Goal: Task Accomplishment & Management: Use online tool/utility

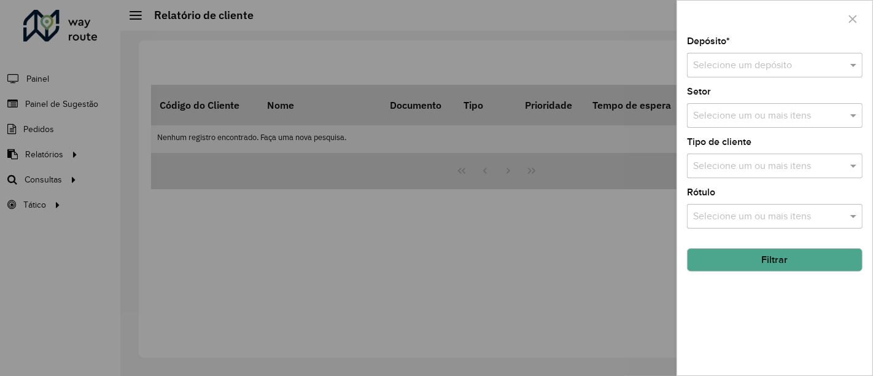
click at [317, 252] on div at bounding box center [436, 188] width 873 height 376
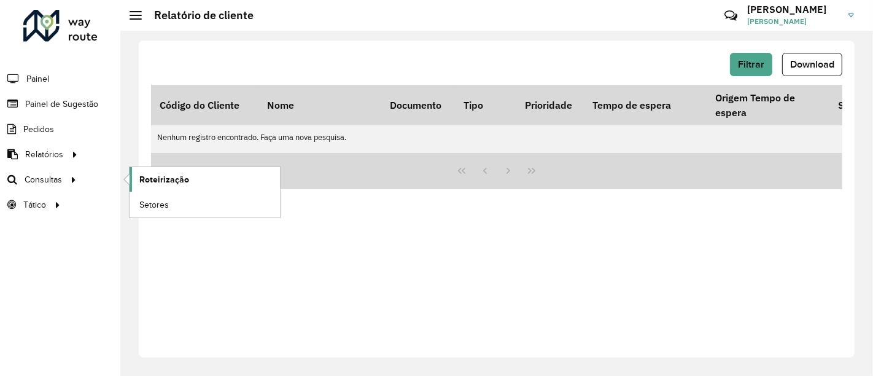
click at [170, 173] on span "Roteirização" at bounding box center [164, 179] width 50 height 13
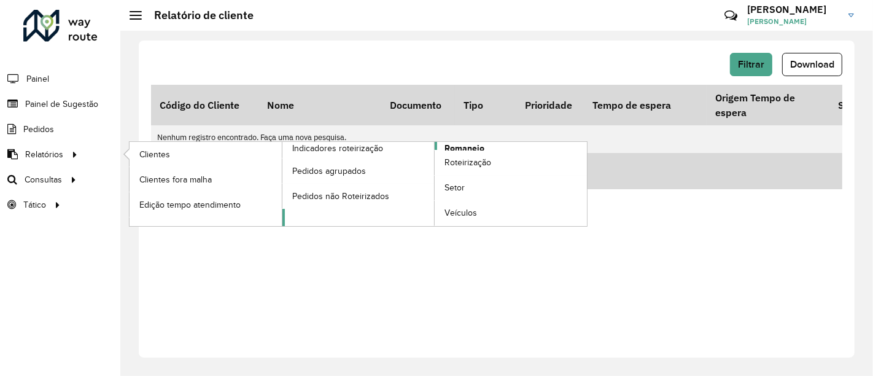
click at [472, 146] on span "Romaneio" at bounding box center [465, 148] width 40 height 13
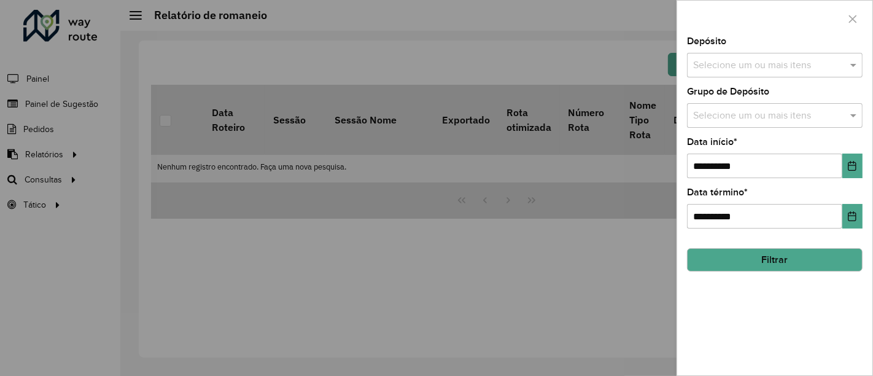
click at [779, 57] on div "Selecione um ou mais itens" at bounding box center [775, 65] width 176 height 25
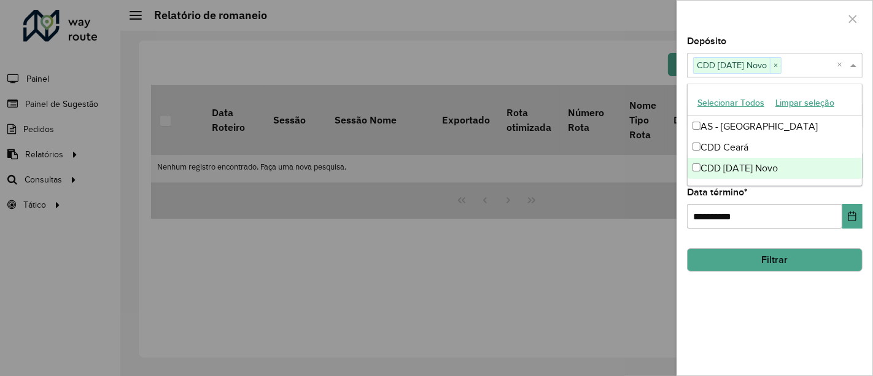
click at [754, 314] on div "**********" at bounding box center [774, 206] width 195 height 338
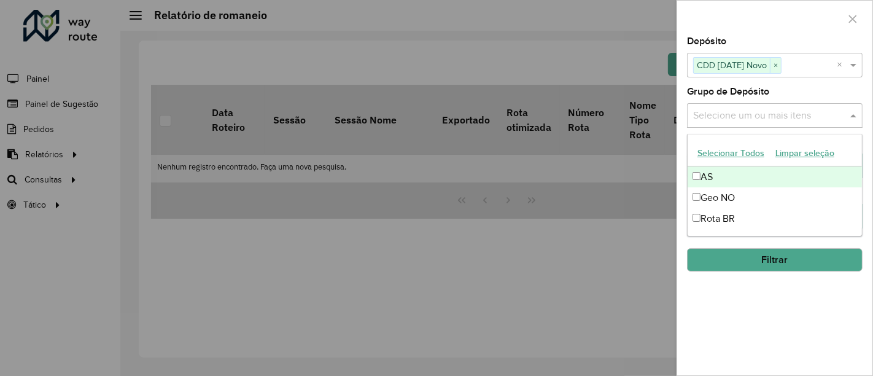
click at [791, 117] on input "text" at bounding box center [768, 116] width 157 height 15
click at [749, 155] on button "Selecionar Todos" at bounding box center [731, 153] width 78 height 19
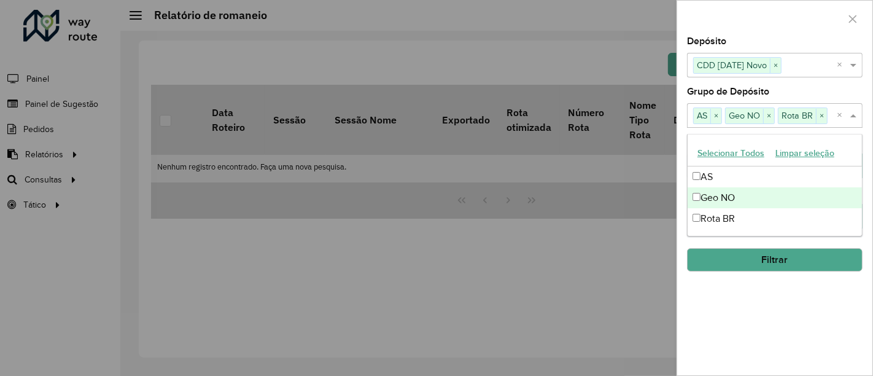
click at [760, 298] on div "**********" at bounding box center [774, 206] width 195 height 338
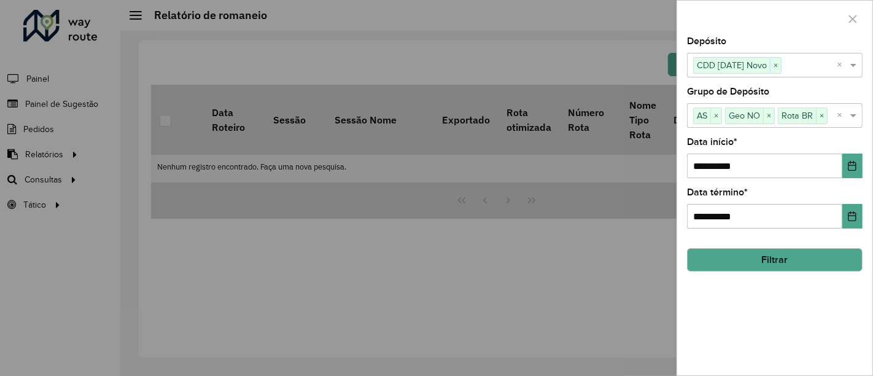
click at [760, 260] on button "Filtrar" at bounding box center [775, 259] width 176 height 23
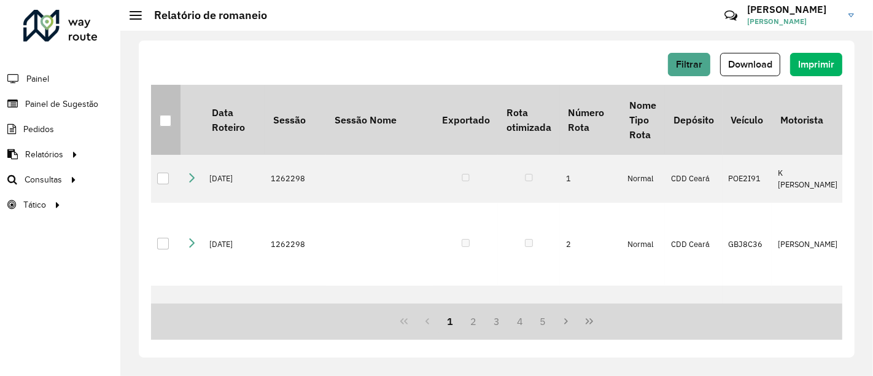
click at [161, 123] on div at bounding box center [166, 121] width 12 height 12
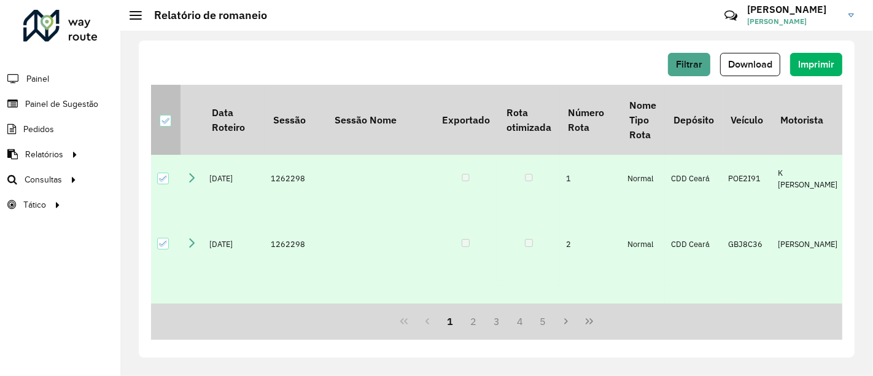
click at [166, 117] on icon at bounding box center [165, 121] width 9 height 9
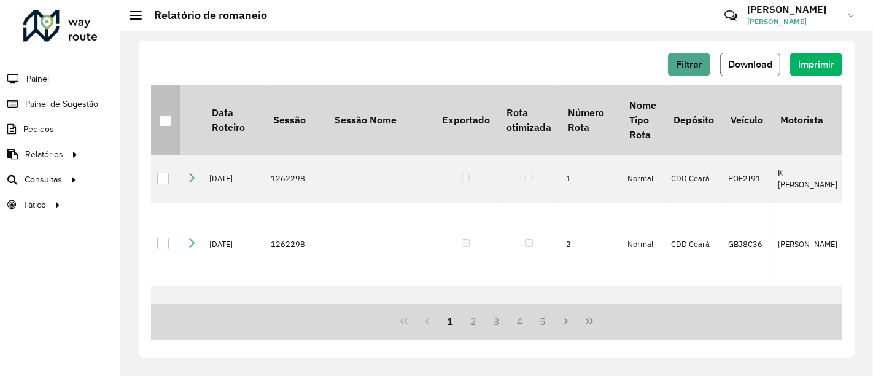
click at [744, 57] on button "Download" at bounding box center [750, 64] width 60 height 23
click at [160, 174] on span "Roteirização" at bounding box center [164, 179] width 50 height 13
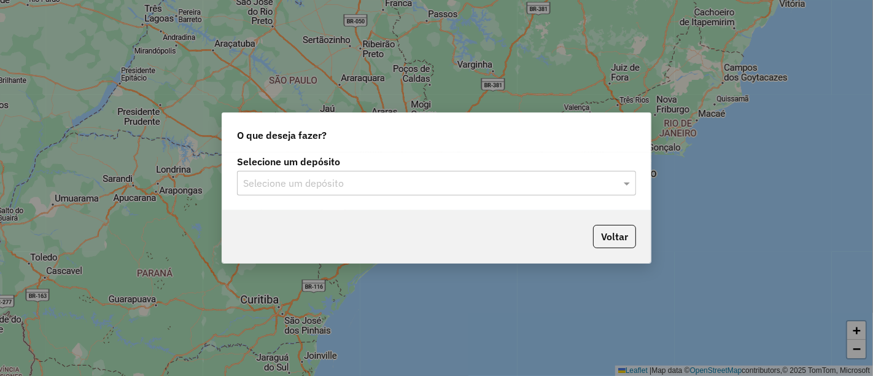
click at [421, 179] on input "text" at bounding box center [424, 183] width 362 height 15
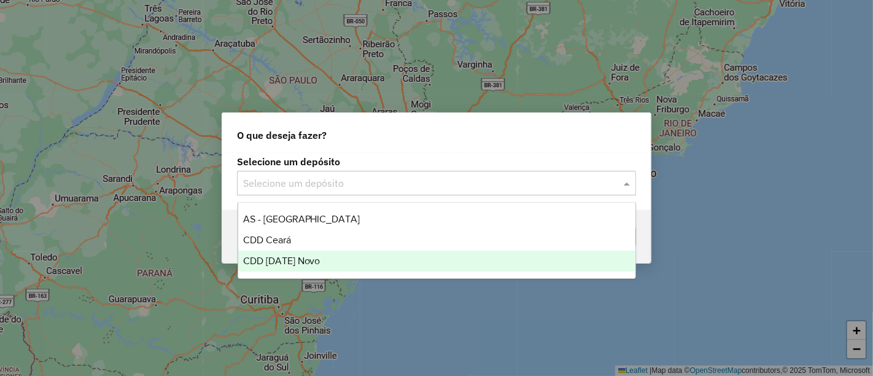
click at [374, 257] on div "CDD [DATE] Novo" at bounding box center [436, 261] width 397 height 21
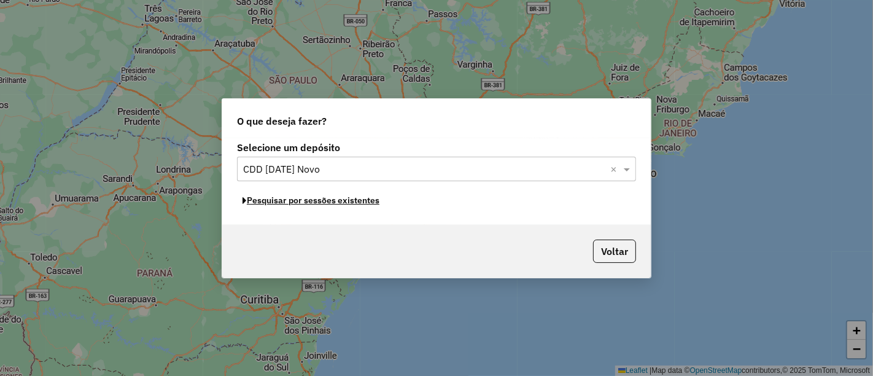
click at [341, 200] on button "Pesquisar por sessões existentes" at bounding box center [311, 200] width 148 height 19
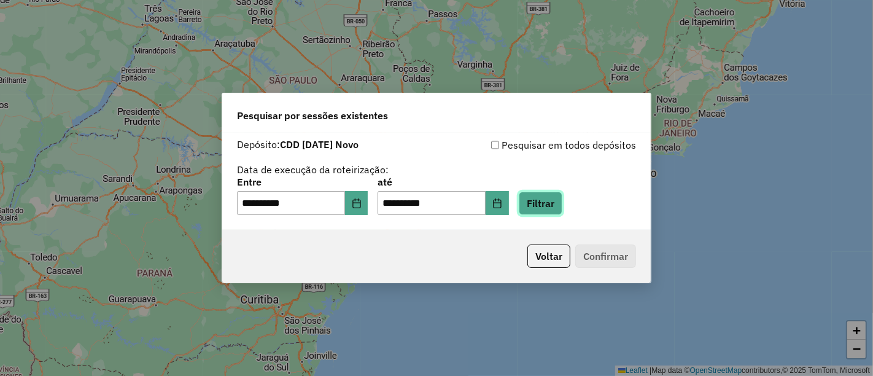
click at [563, 209] on button "Filtrar" at bounding box center [541, 203] width 44 height 23
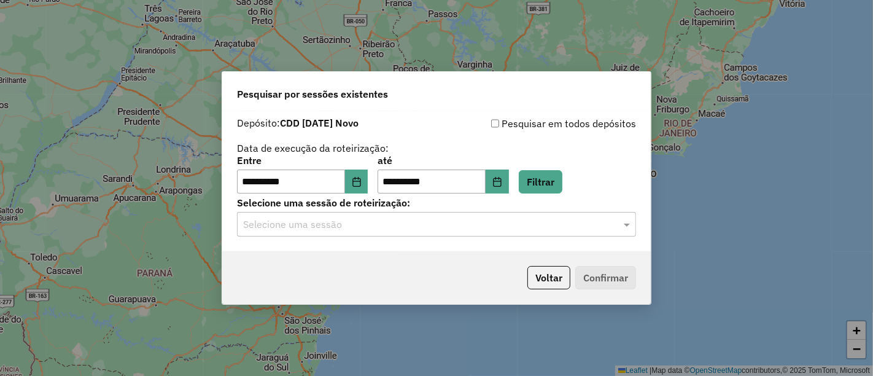
click at [611, 214] on div "Selecione uma sessão" at bounding box center [436, 224] width 399 height 25
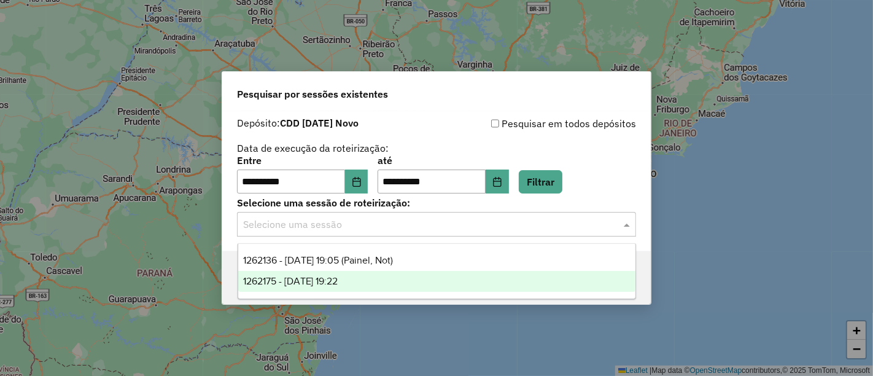
click at [501, 276] on div "1262175 - 09/09/2025 19:22" at bounding box center [436, 281] width 397 height 21
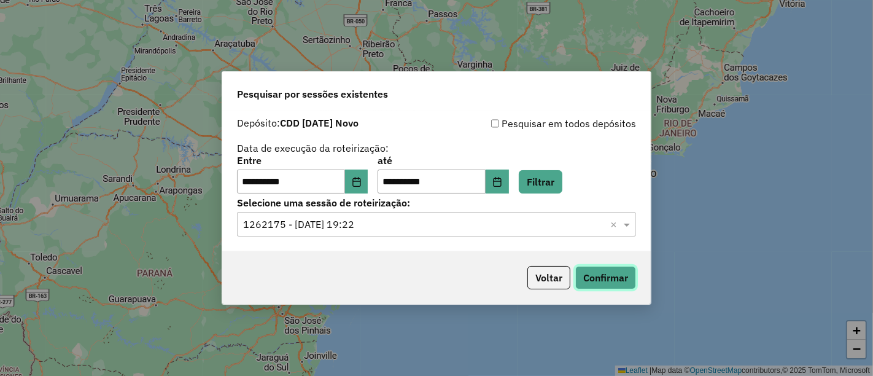
click at [612, 274] on button "Confirmar" at bounding box center [605, 277] width 61 height 23
click at [463, 227] on input "text" at bounding box center [424, 224] width 362 height 15
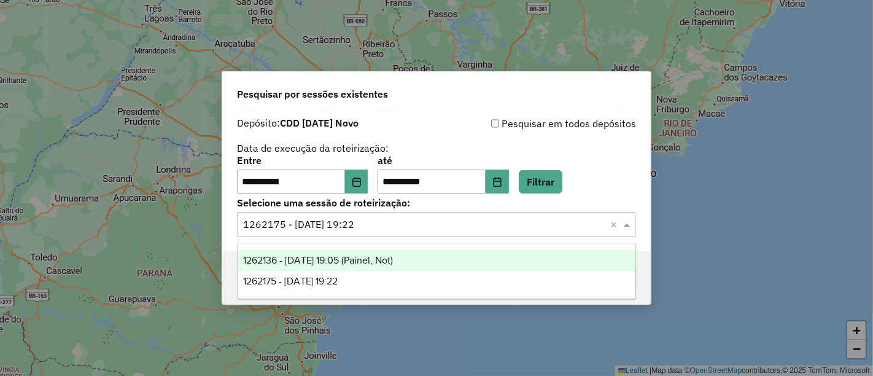
click at [394, 259] on span "1262136 - 09/09/2025 19:05 (Painel, Not)" at bounding box center [318, 260] width 150 height 10
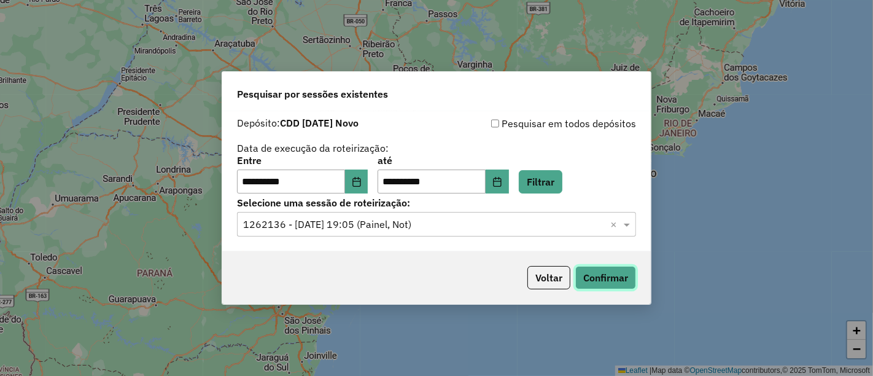
click at [618, 274] on button "Confirmar" at bounding box center [605, 277] width 61 height 23
click at [485, 229] on input "text" at bounding box center [424, 224] width 362 height 15
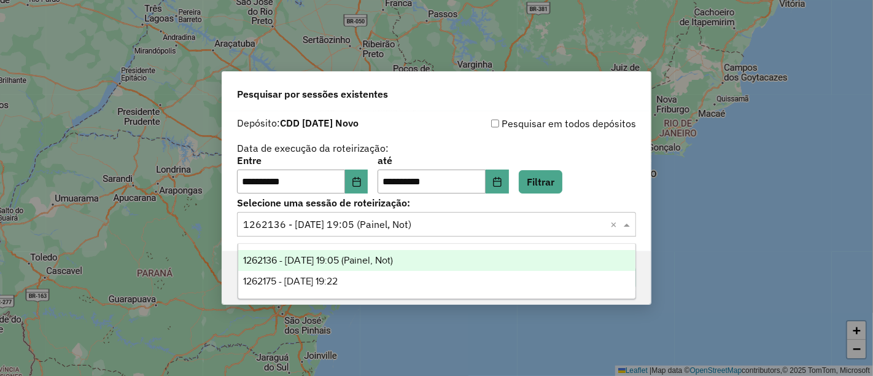
click at [485, 229] on input "text" at bounding box center [424, 224] width 362 height 15
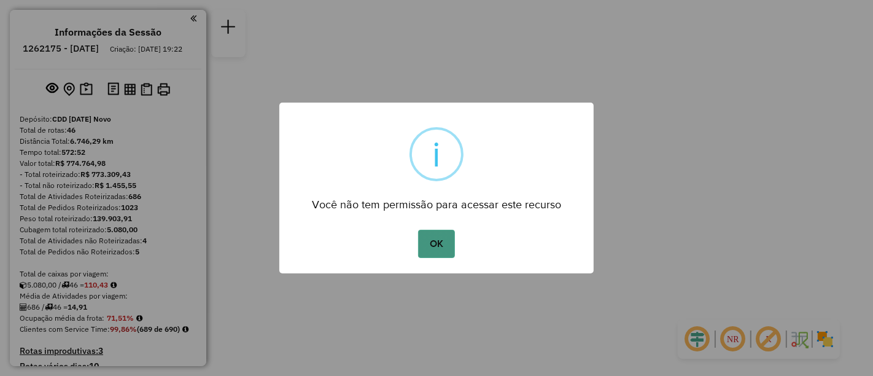
click at [440, 244] on button "OK" at bounding box center [436, 244] width 36 height 28
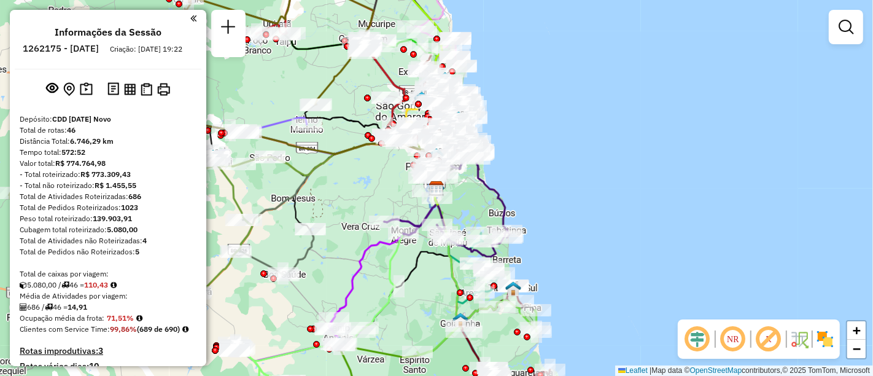
click at [849, 39] on div at bounding box center [846, 27] width 34 height 34
click at [850, 34] on link at bounding box center [846, 27] width 25 height 25
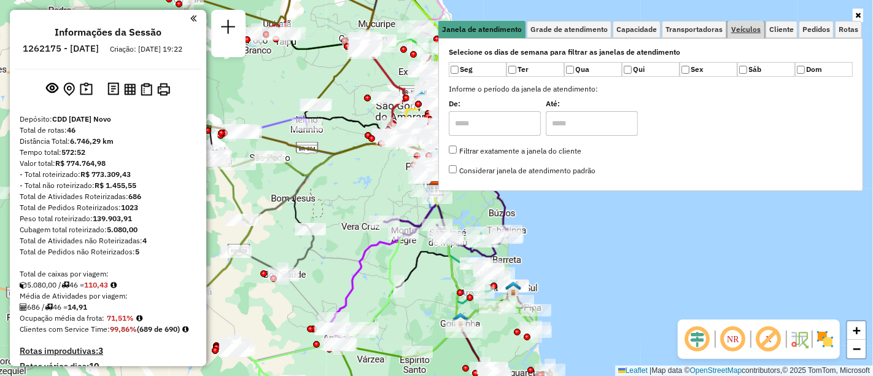
click at [763, 26] on link "Veículos" at bounding box center [746, 29] width 37 height 17
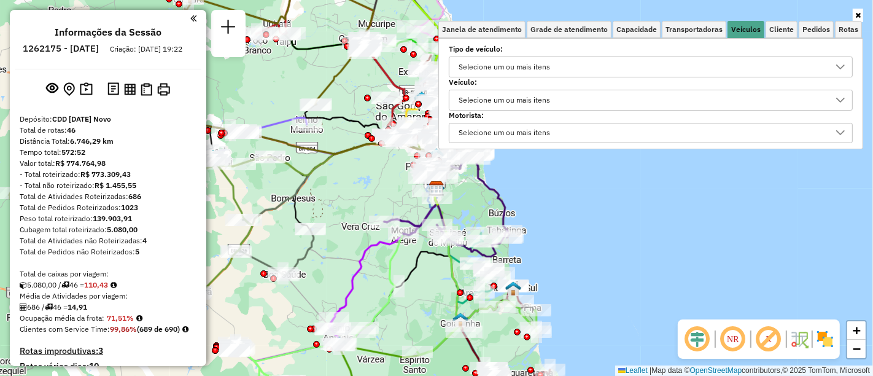
click at [525, 104] on div "Selecione um ou mais itens" at bounding box center [504, 100] width 100 height 20
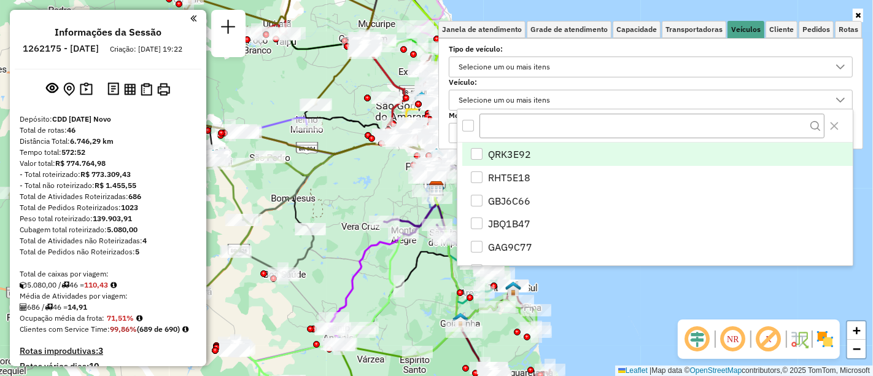
scroll to position [7, 42]
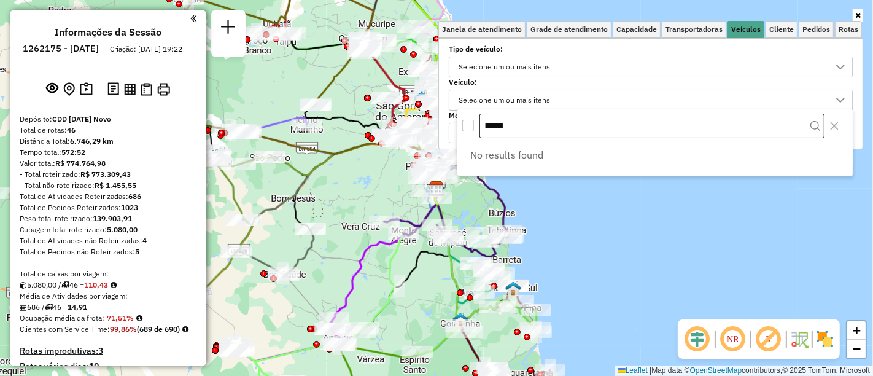
type input "****"
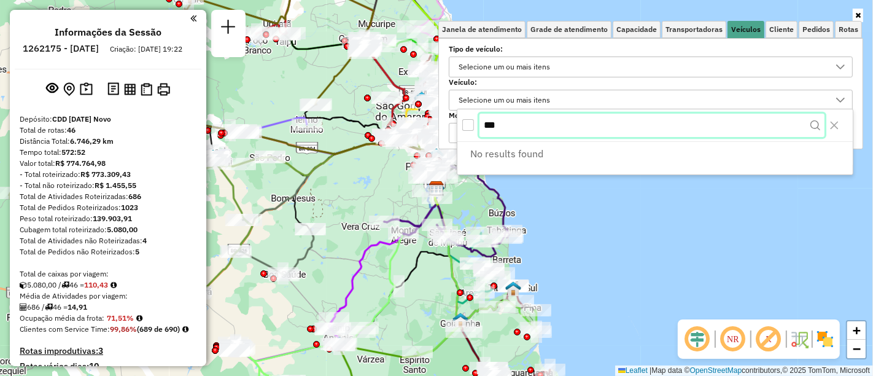
type input "***"
click at [836, 120] on button "Close" at bounding box center [835, 126] width 20 height 20
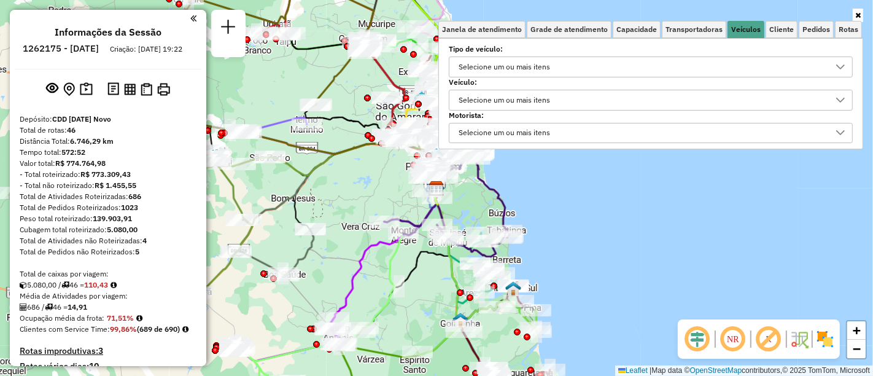
click at [832, 128] on div at bounding box center [840, 133] width 23 height 20
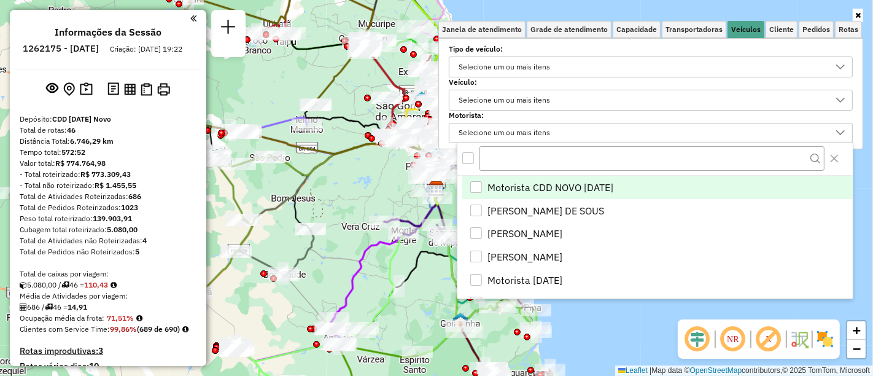
click at [832, 128] on div at bounding box center [840, 133] width 23 height 20
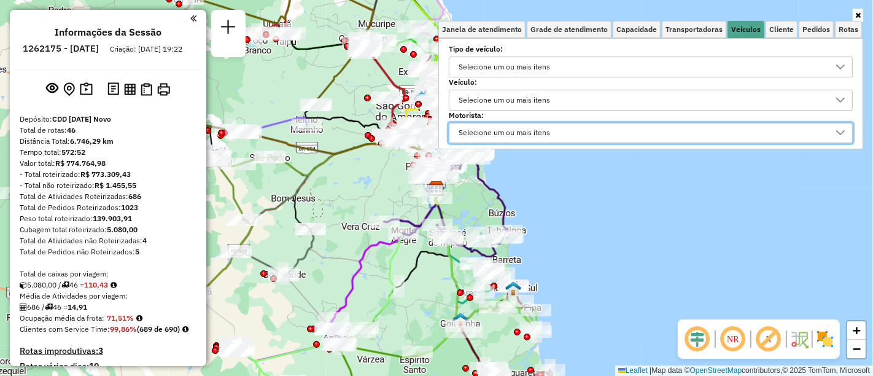
click at [787, 103] on div "Selecione um ou mais itens" at bounding box center [641, 100] width 375 height 20
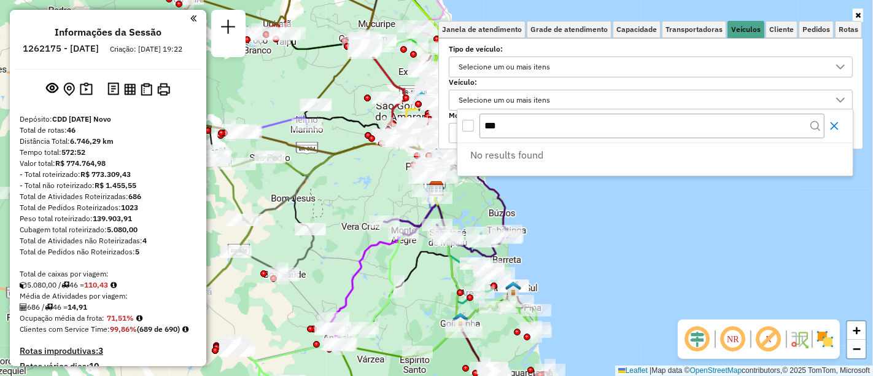
click at [835, 127] on icon "Close" at bounding box center [835, 126] width 10 height 10
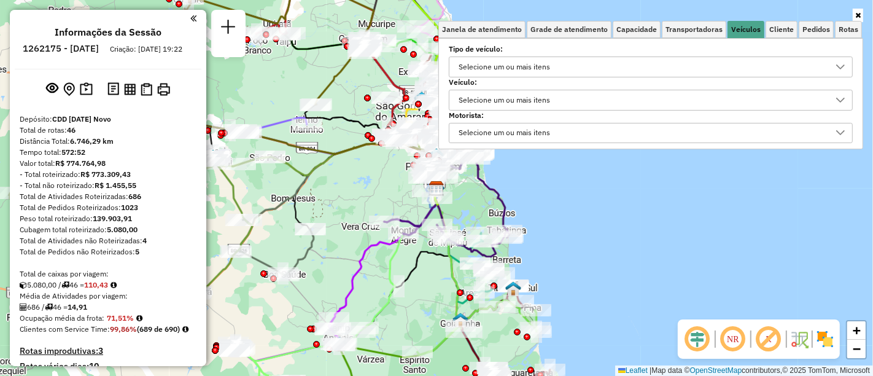
click at [828, 99] on div "Selecione um ou mais itens" at bounding box center [641, 100] width 375 height 20
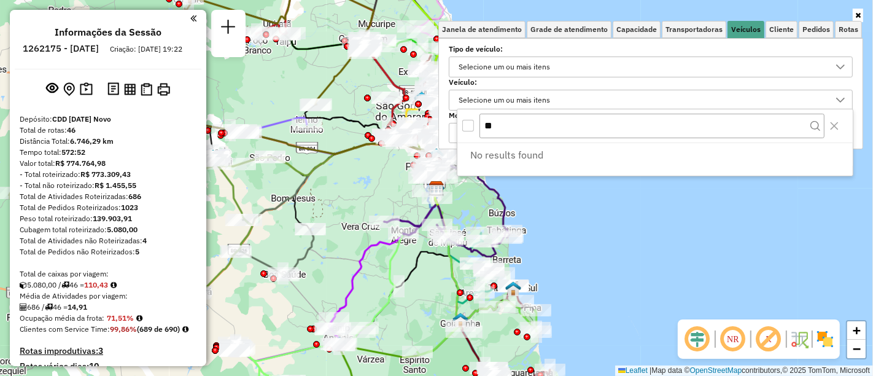
type input "*"
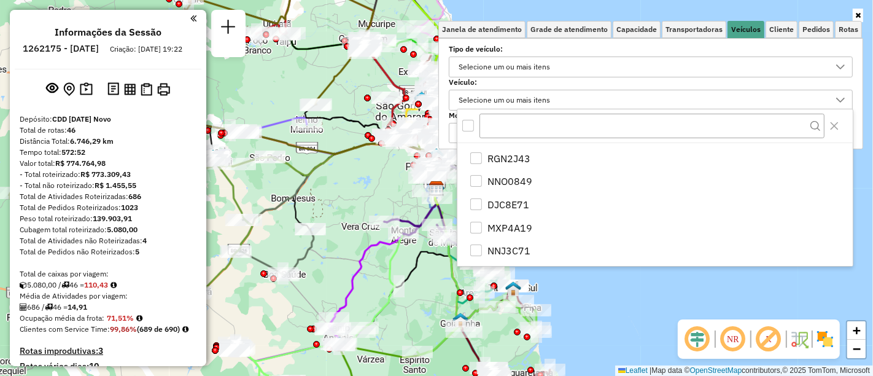
scroll to position [953, 0]
click at [231, 299] on div "Janela de atendimento Grade de atendimento Capacidade Transportadoras Veículos …" at bounding box center [436, 188] width 873 height 376
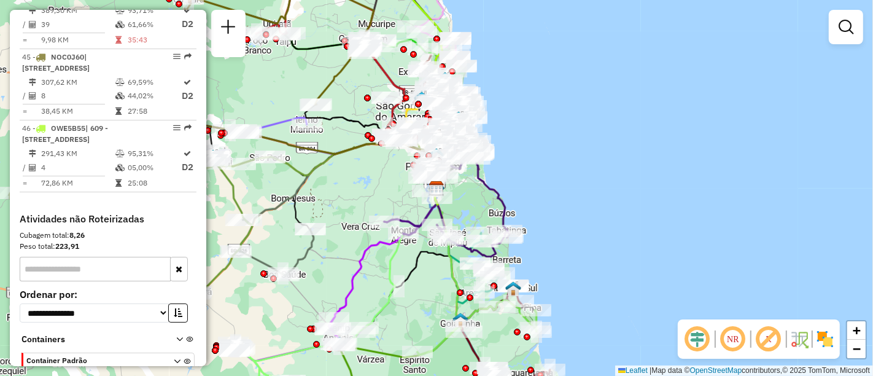
scroll to position [3674, 0]
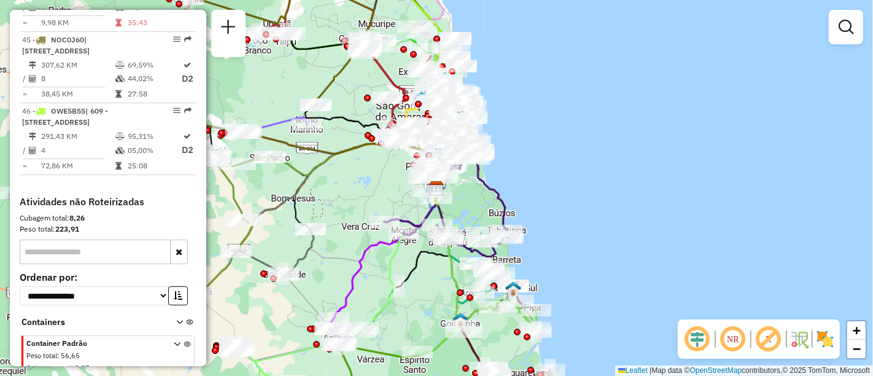
select select "**********"
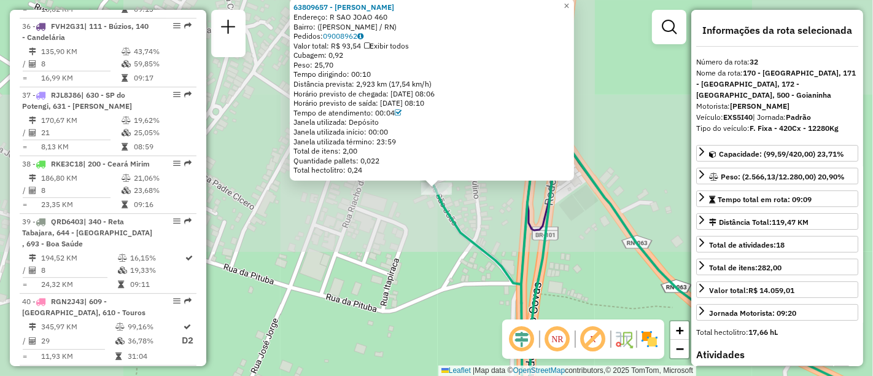
scroll to position [2634, 0]
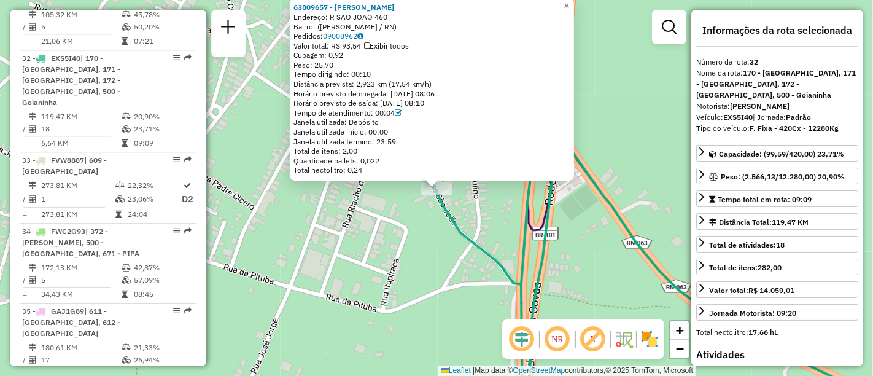
click at [634, 152] on div "63809657 - JOSE HENRIQUE RIBEIR Endereço: R SAO JOAO 460 Bairro: (SAO JOSE DE M…" at bounding box center [436, 188] width 873 height 376
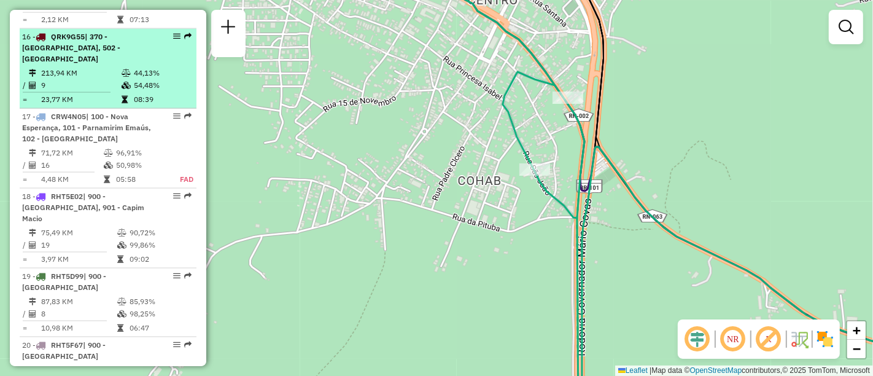
scroll to position [1338, 0]
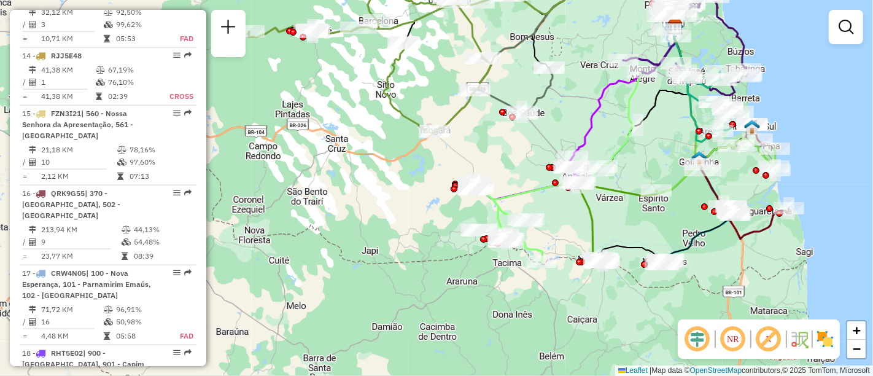
drag, startPoint x: 726, startPoint y: 48, endPoint x: 691, endPoint y: 101, distance: 63.9
click at [693, 102] on div "Janela de atendimento Grade de atendimento Capacidade Transportadoras Veículos …" at bounding box center [436, 188] width 873 height 376
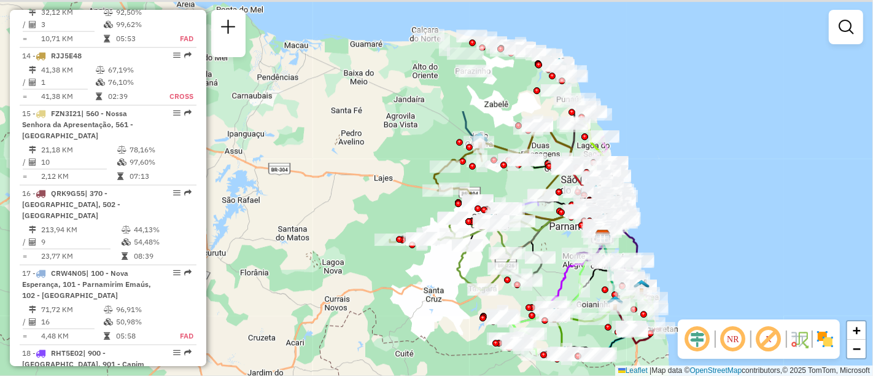
drag, startPoint x: 733, startPoint y: 65, endPoint x: 671, endPoint y: 211, distance: 158.5
click at [671, 211] on div "Janela de atendimento Grade de atendimento Capacidade Transportadoras Veículos …" at bounding box center [436, 188] width 873 height 376
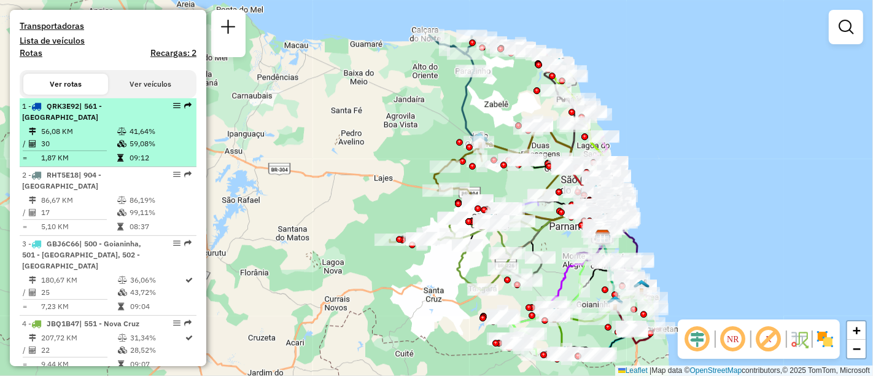
scroll to position [0, 0]
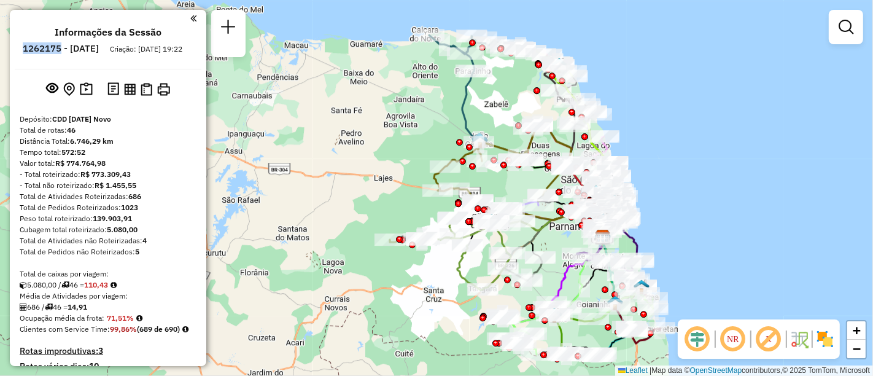
drag, startPoint x: 93, startPoint y: 50, endPoint x: 56, endPoint y: 51, distance: 37.5
click at [56, 51] on li "1262175 - 09/09/2025" at bounding box center [61, 51] width 82 height 16
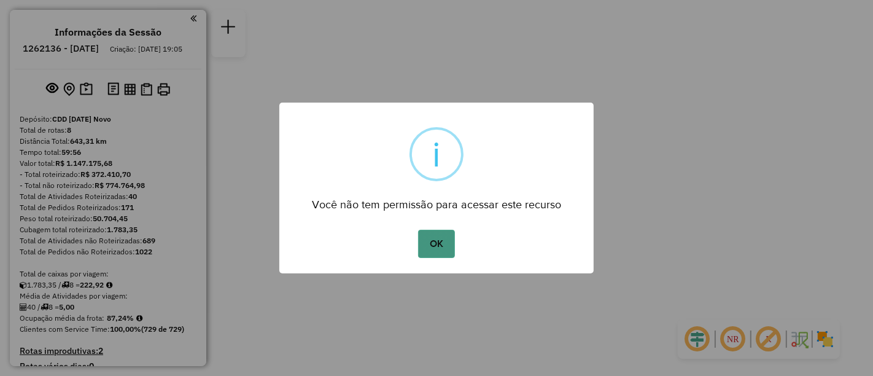
click at [449, 248] on button "OK" at bounding box center [436, 244] width 36 height 28
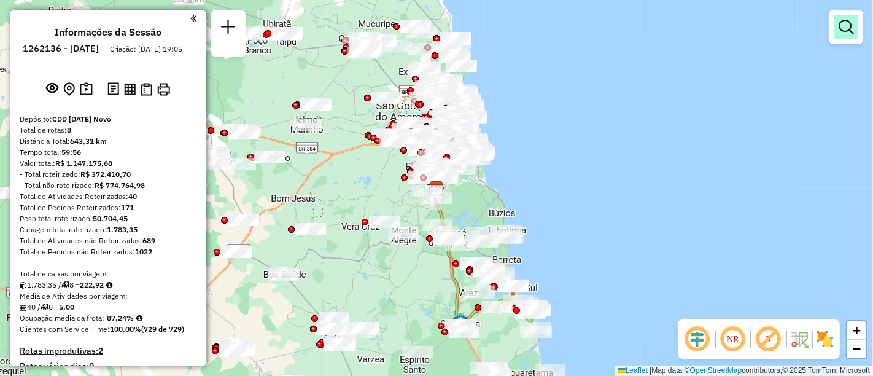
click at [835, 27] on link at bounding box center [846, 27] width 25 height 25
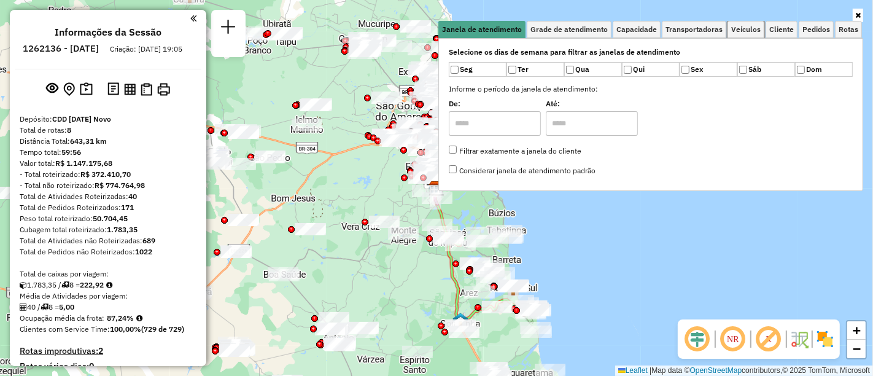
click at [741, 21] on link "Veículos" at bounding box center [746, 29] width 37 height 17
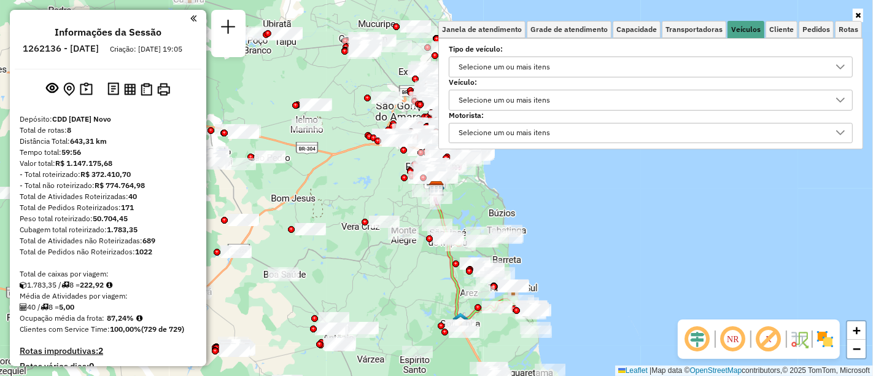
click at [571, 58] on div "Selecione um ou mais itens" at bounding box center [641, 67] width 375 height 20
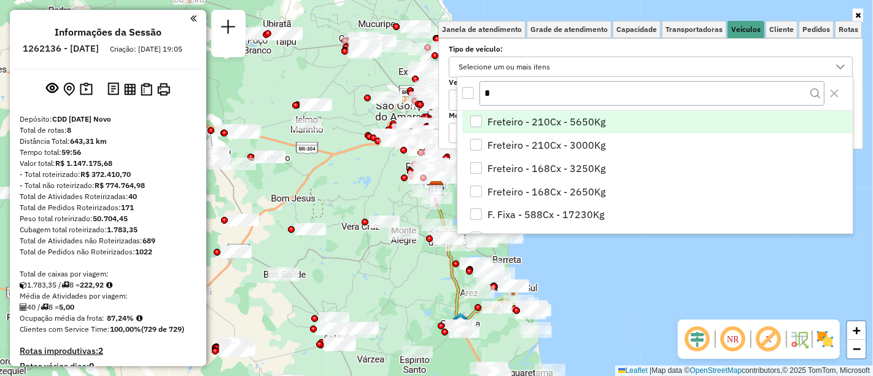
type input "**"
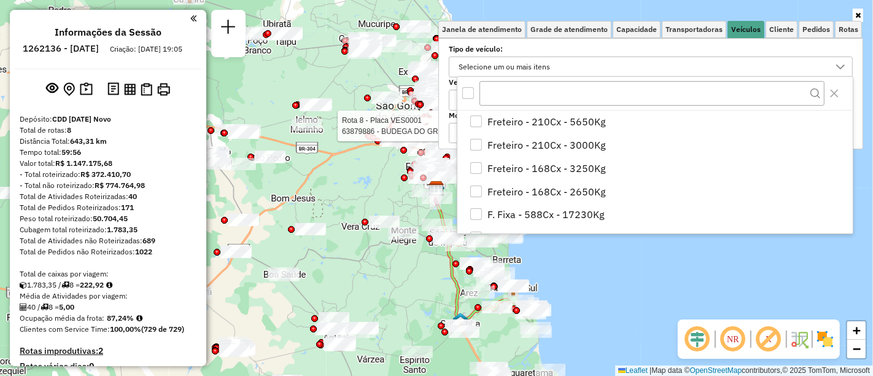
click at [441, 125] on div at bounding box center [440, 128] width 7 height 7
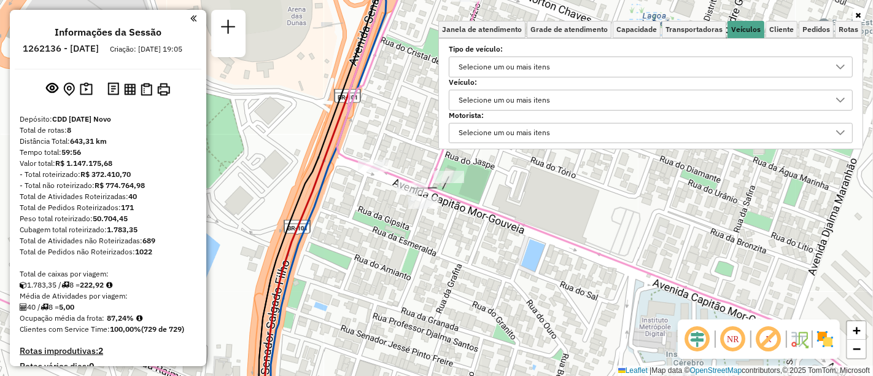
drag, startPoint x: 496, startPoint y: 224, endPoint x: 539, endPoint y: 185, distance: 57.8
click at [497, 224] on div "Janela de atendimento Grade de atendimento Capacidade Transportadoras Veículos …" at bounding box center [436, 188] width 873 height 376
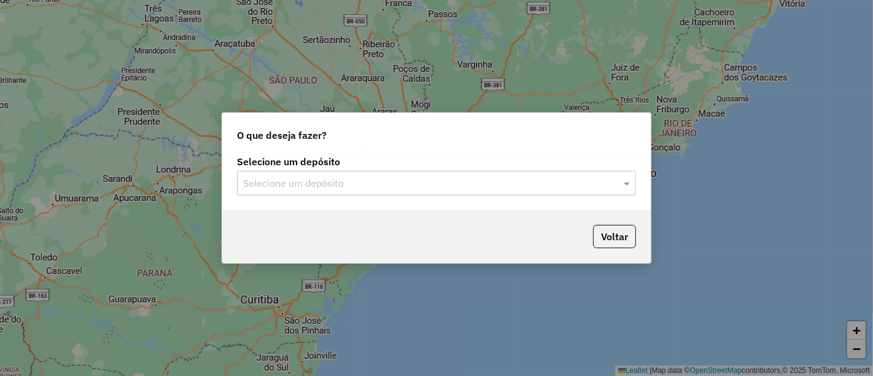
click at [354, 184] on input "text" at bounding box center [424, 183] width 362 height 15
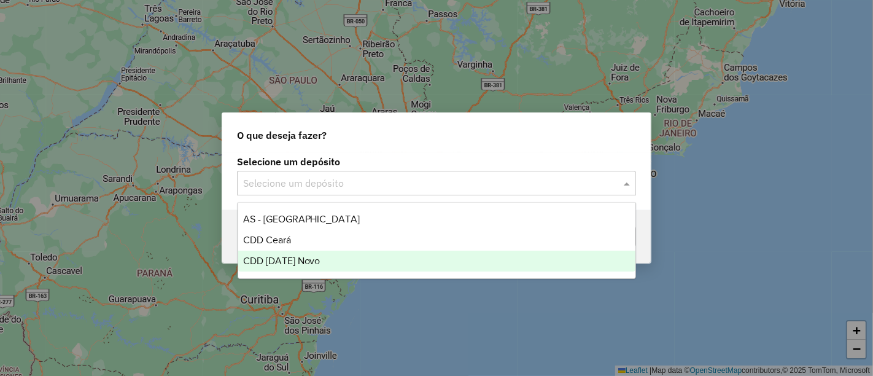
click at [325, 254] on div "CDD [DATE] Novo" at bounding box center [436, 261] width 397 height 21
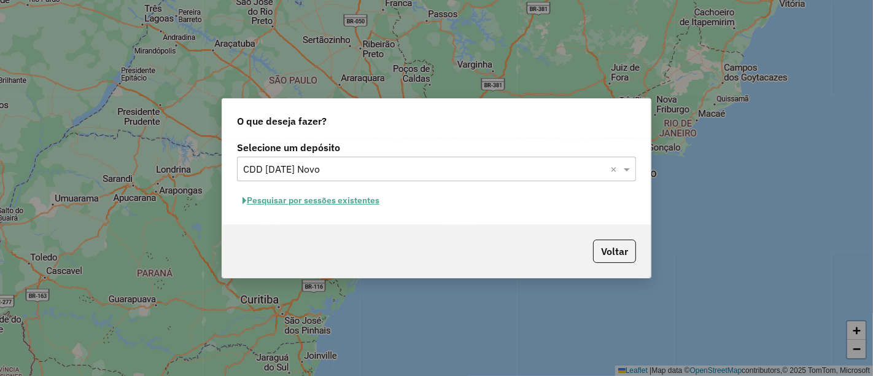
click at [338, 203] on button "Pesquisar por sessões existentes" at bounding box center [311, 200] width 148 height 19
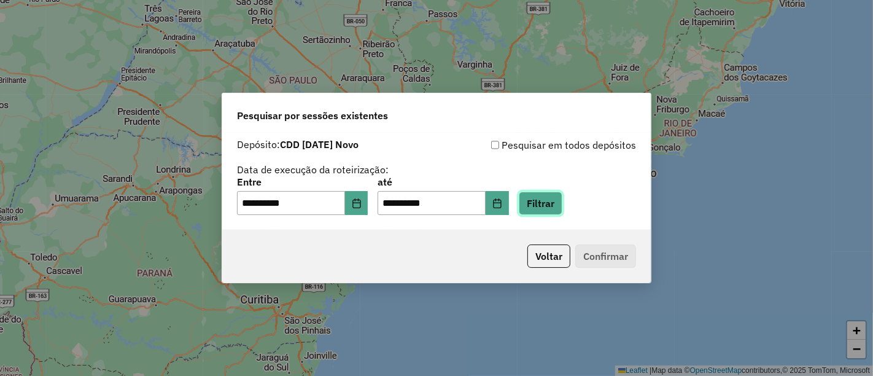
click at [553, 202] on button "Filtrar" at bounding box center [541, 203] width 44 height 23
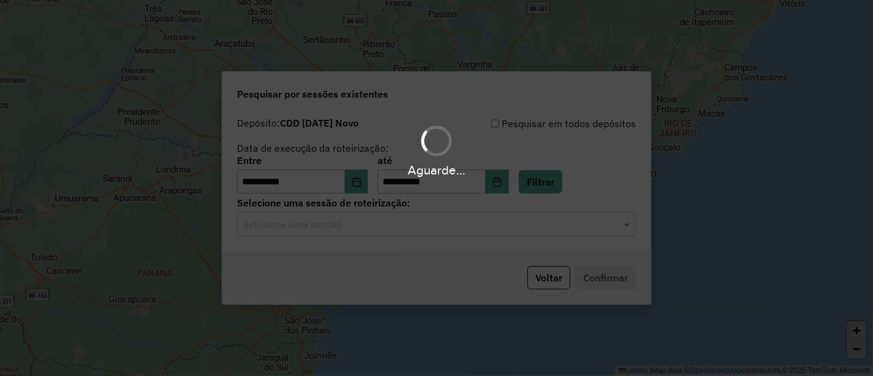
click at [400, 228] on hb-app "**********" at bounding box center [436, 188] width 873 height 376
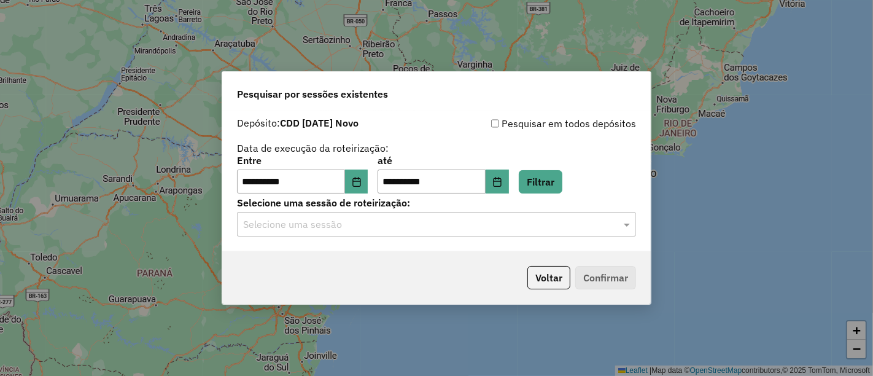
click at [376, 236] on div "Selecione uma sessão" at bounding box center [436, 224] width 399 height 25
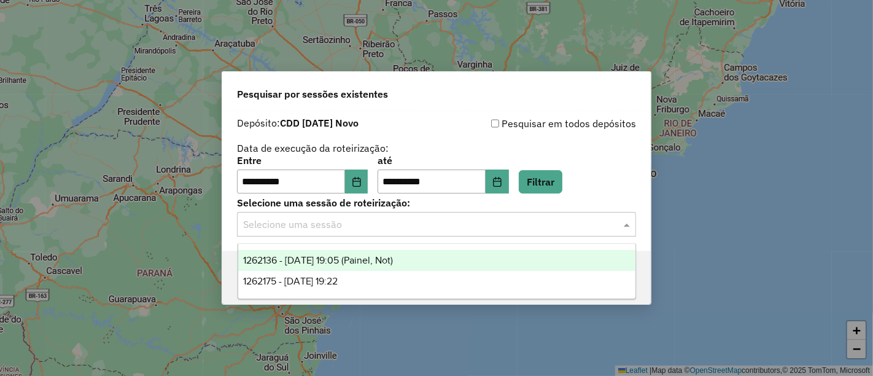
click at [338, 257] on span "1262136 - 09/09/2025 19:05 (Painel, Not)" at bounding box center [318, 260] width 150 height 10
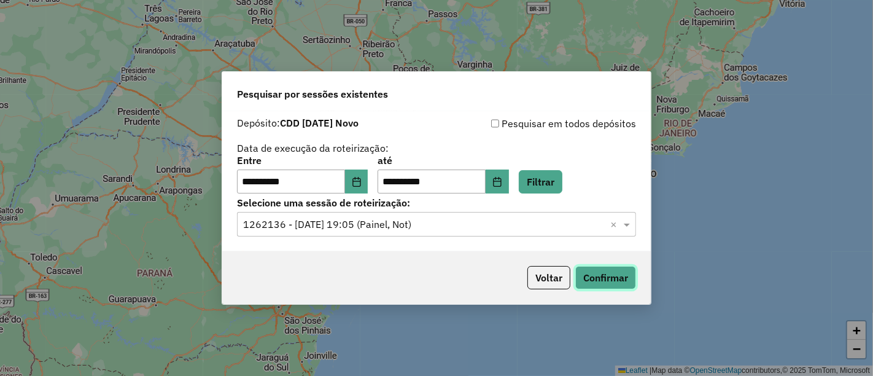
click at [600, 275] on button "Confirmar" at bounding box center [605, 277] width 61 height 23
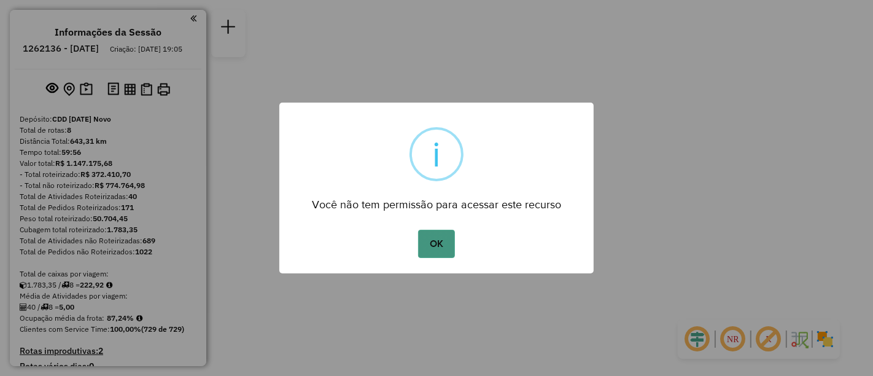
click at [448, 238] on button "OK" at bounding box center [436, 244] width 36 height 28
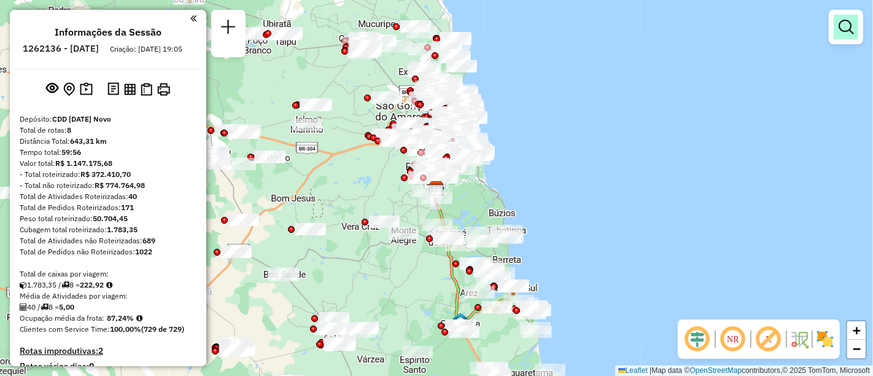
click at [841, 28] on em at bounding box center [846, 27] width 15 height 15
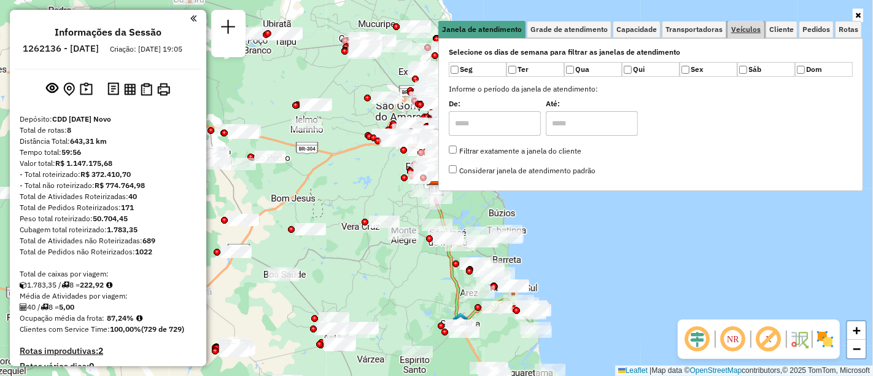
click at [746, 26] on span "Veículos" at bounding box center [745, 29] width 29 height 7
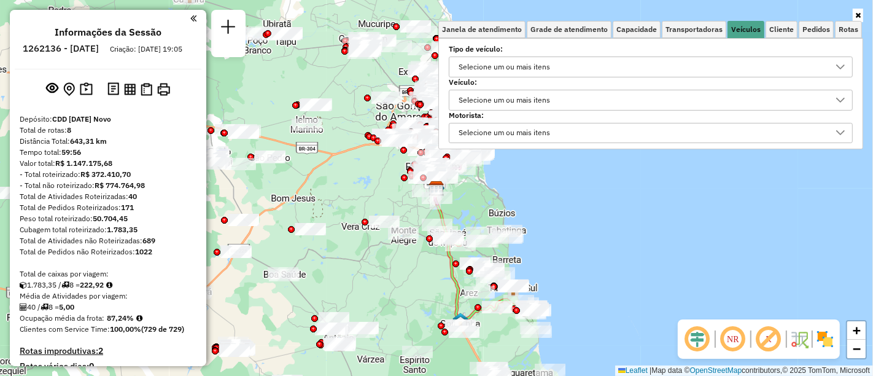
click at [522, 95] on div "Selecione um ou mais itens" at bounding box center [504, 100] width 100 height 20
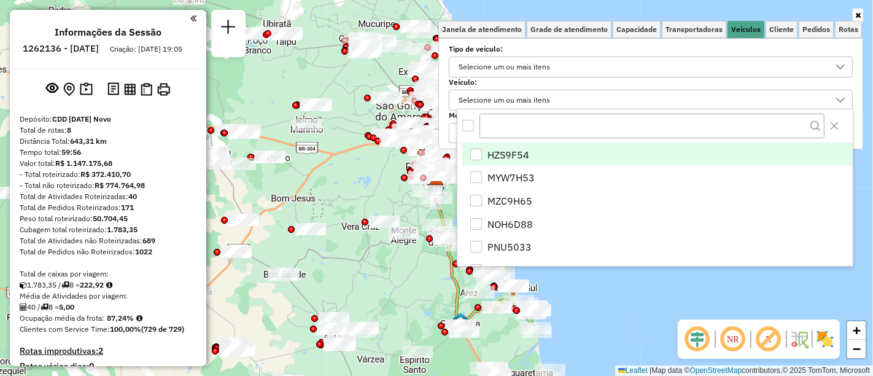
scroll to position [7, 42]
click at [472, 150] on div "HZS9F54" at bounding box center [476, 155] width 12 height 12
click at [656, 295] on div "Janela de atendimento Grade de atendimento Capacidade Transportadoras Veículos …" at bounding box center [436, 188] width 873 height 376
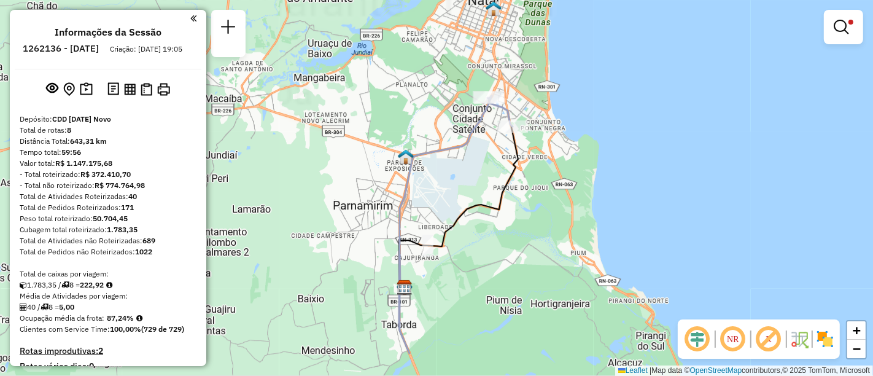
drag, startPoint x: 432, startPoint y: 110, endPoint x: 526, endPoint y: 222, distance: 146.0
click at [526, 222] on div "Limpar filtros Janela de atendimento Grade de atendimento Capacidade Transporta…" at bounding box center [436, 188] width 873 height 376
select select "**********"
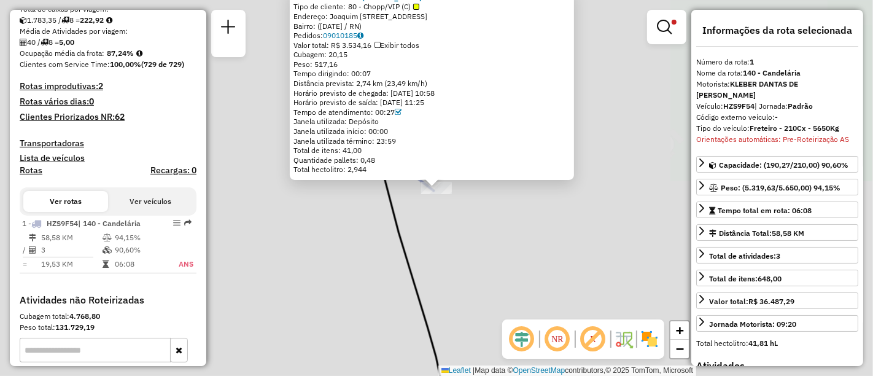
scroll to position [395, 0]
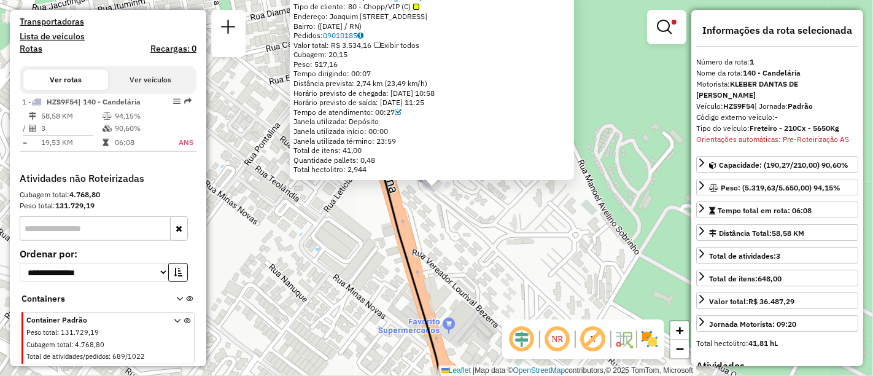
click at [531, 225] on div "63871785 - CIG DO JOAO LIRA Tipo de cliente: 80 - Chopp/VIP (C) Endereço: [PERS…" at bounding box center [436, 188] width 873 height 376
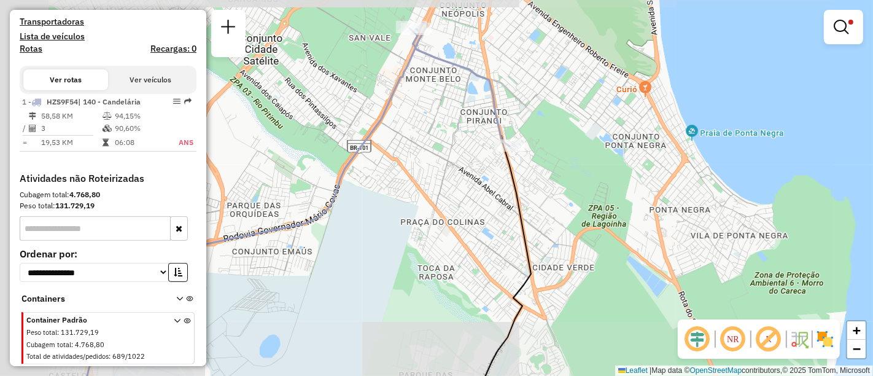
drag, startPoint x: 464, startPoint y: 83, endPoint x: 684, endPoint y: 83, distance: 219.9
click at [684, 83] on div "Limpar filtros Janela de atendimento Grade de atendimento Capacidade Transporta…" at bounding box center [436, 188] width 873 height 376
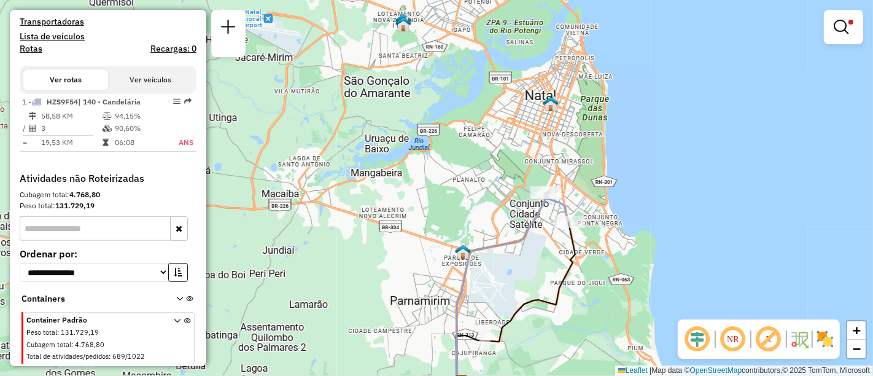
drag, startPoint x: 540, startPoint y: 216, endPoint x: 533, endPoint y: 249, distance: 33.2
click at [533, 249] on div "Limpar filtros Janela de atendimento Grade de atendimento Capacidade Transporta…" at bounding box center [436, 188] width 873 height 376
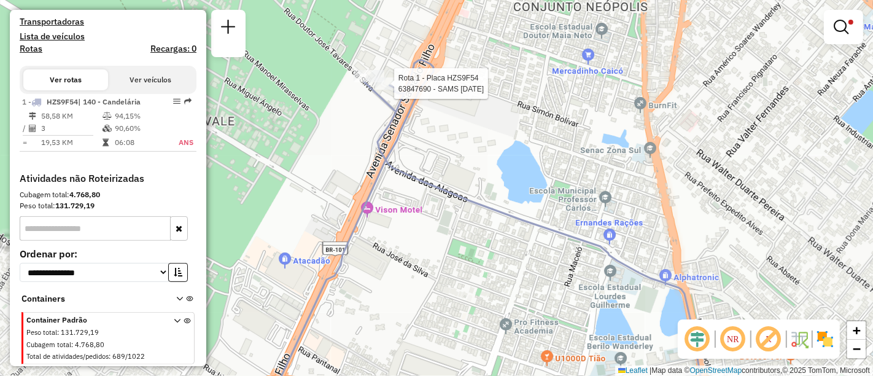
select select "**********"
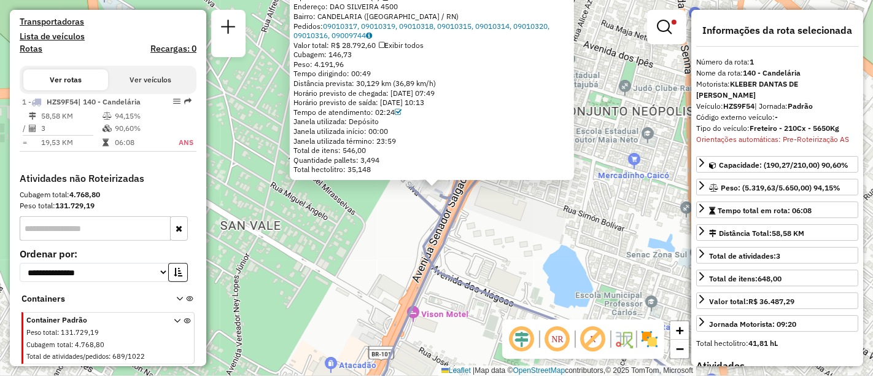
click at [514, 255] on div "63847690 - SAMS [DATE] Tipo de cliente: 1 - AS (A) Endereço: DAO SILVEIRA 4500 …" at bounding box center [436, 188] width 873 height 376
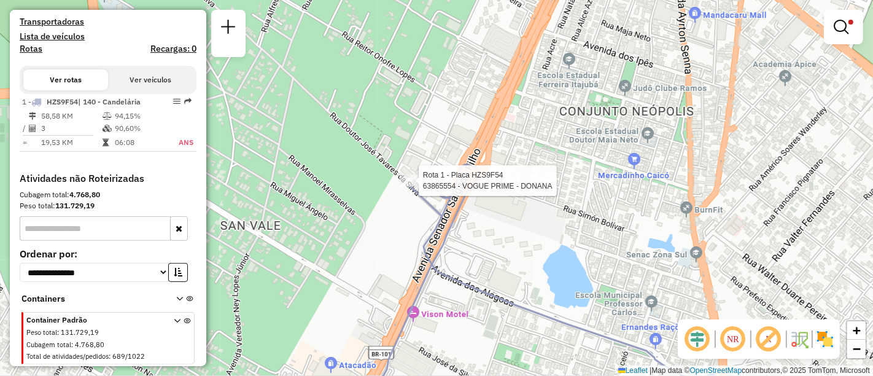
select select "**********"
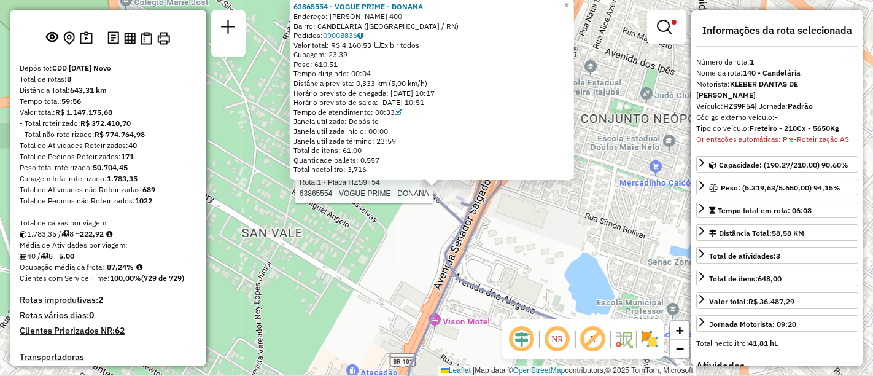
scroll to position [0, 0]
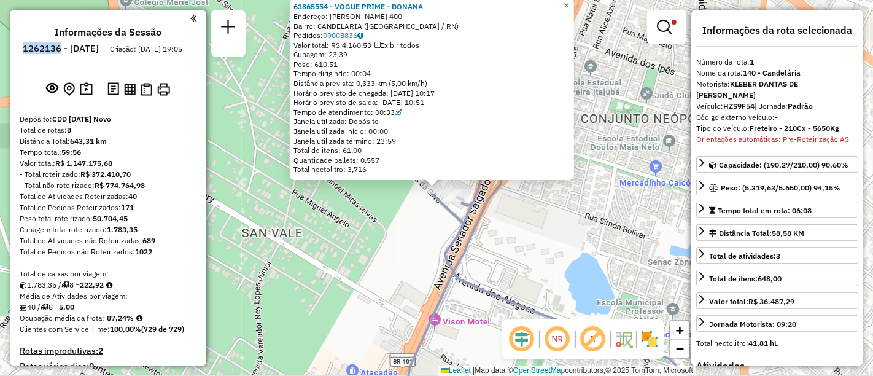
drag, startPoint x: 95, startPoint y: 48, endPoint x: 58, endPoint y: 52, distance: 37.0
click at [58, 52] on h6 "1262136 - [DATE]" at bounding box center [61, 48] width 76 height 11
copy h6 "1262136"
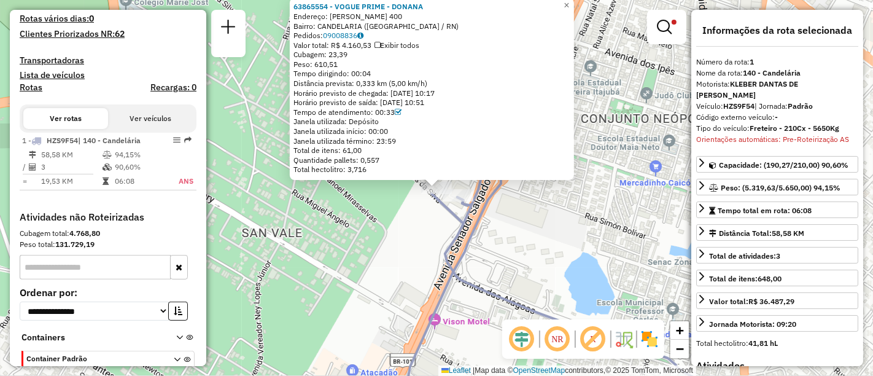
scroll to position [327, 0]
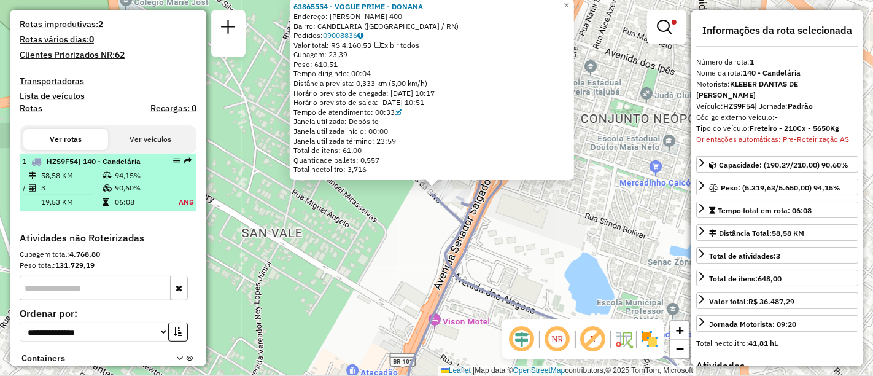
click at [49, 194] on td "3" at bounding box center [71, 188] width 61 height 12
